Goal: Use online tool/utility: Utilize a website feature to perform a specific function

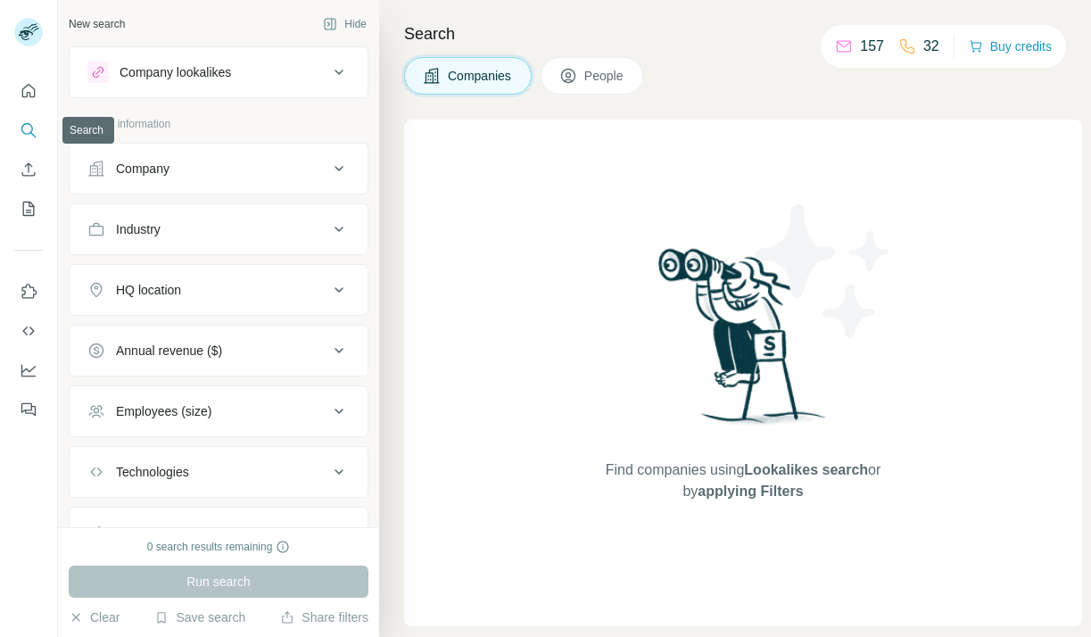
click at [29, 163] on icon "Enrich CSV" at bounding box center [29, 170] width 18 height 18
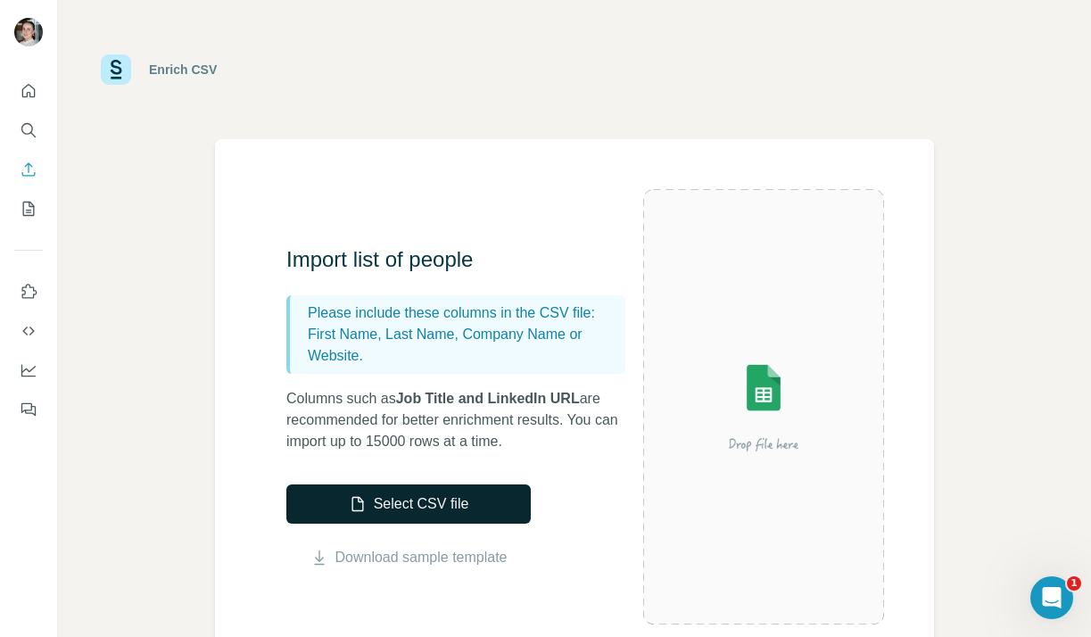
click at [431, 501] on button "Select CSV file" at bounding box center [408, 503] width 244 height 39
click at [374, 505] on button "Select CSV file" at bounding box center [408, 503] width 244 height 39
click at [481, 502] on button "Select CSV file" at bounding box center [408, 503] width 244 height 39
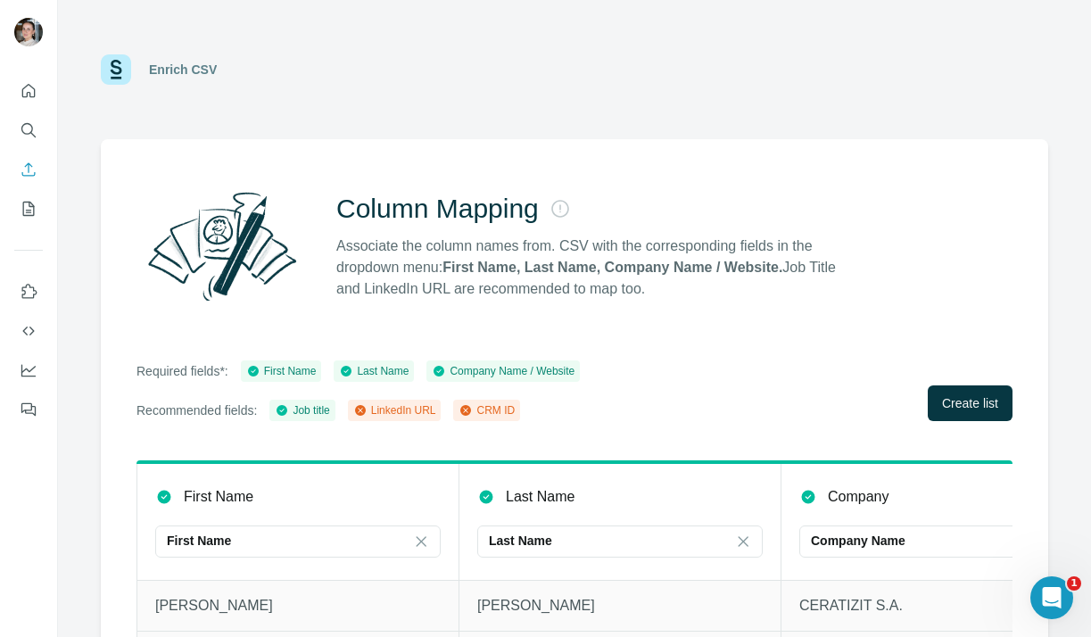
scroll to position [128, 0]
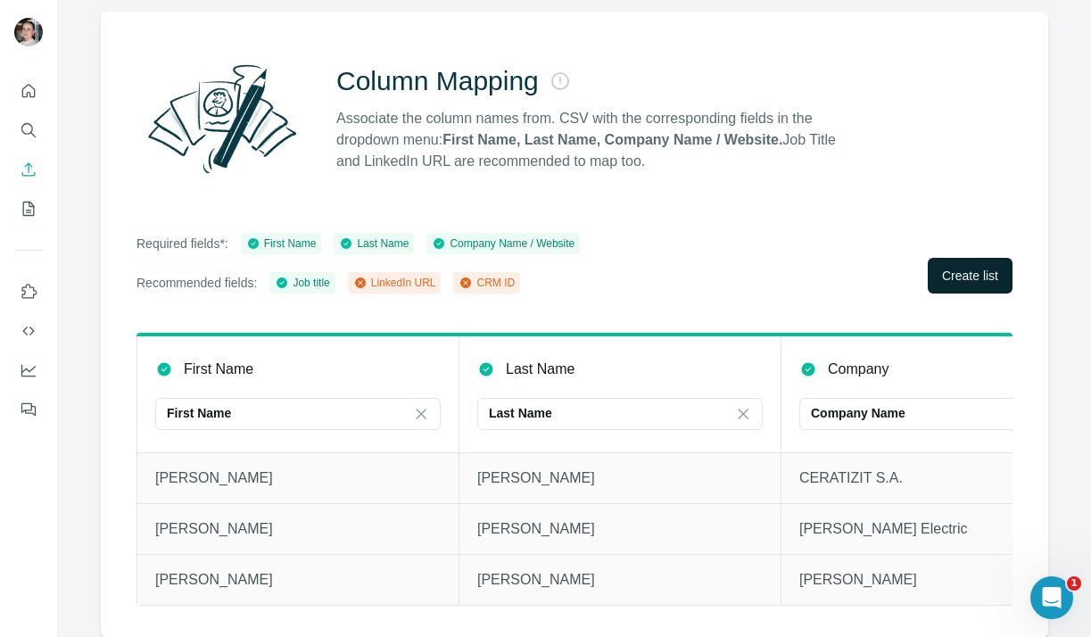
click at [976, 275] on span "Create list" at bounding box center [970, 276] width 56 height 18
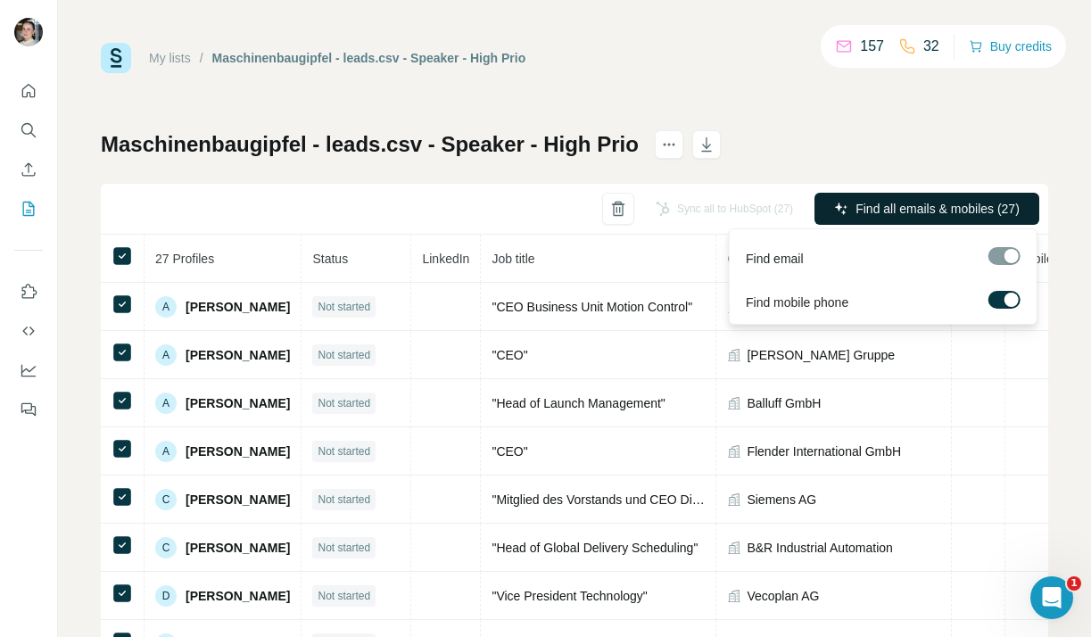
click at [937, 217] on span "Find all emails & mobiles (27)" at bounding box center [937, 209] width 164 height 18
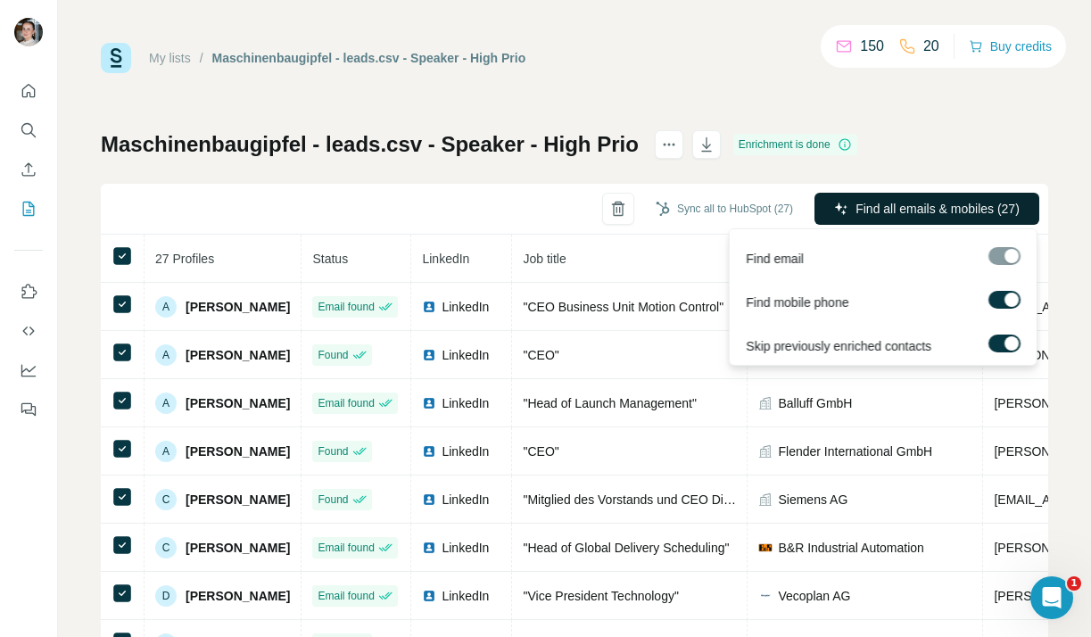
click at [932, 221] on button "Find all emails & mobiles (27)" at bounding box center [926, 209] width 225 height 32
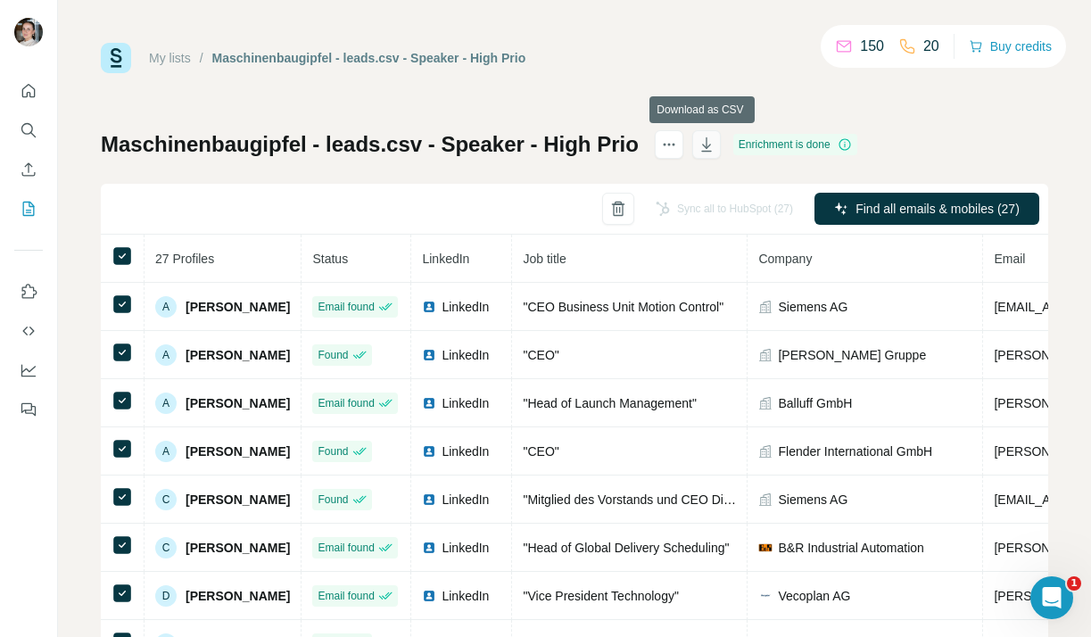
click at [705, 144] on icon "button" at bounding box center [706, 146] width 9 height 5
